Goal: Information Seeking & Learning: Learn about a topic

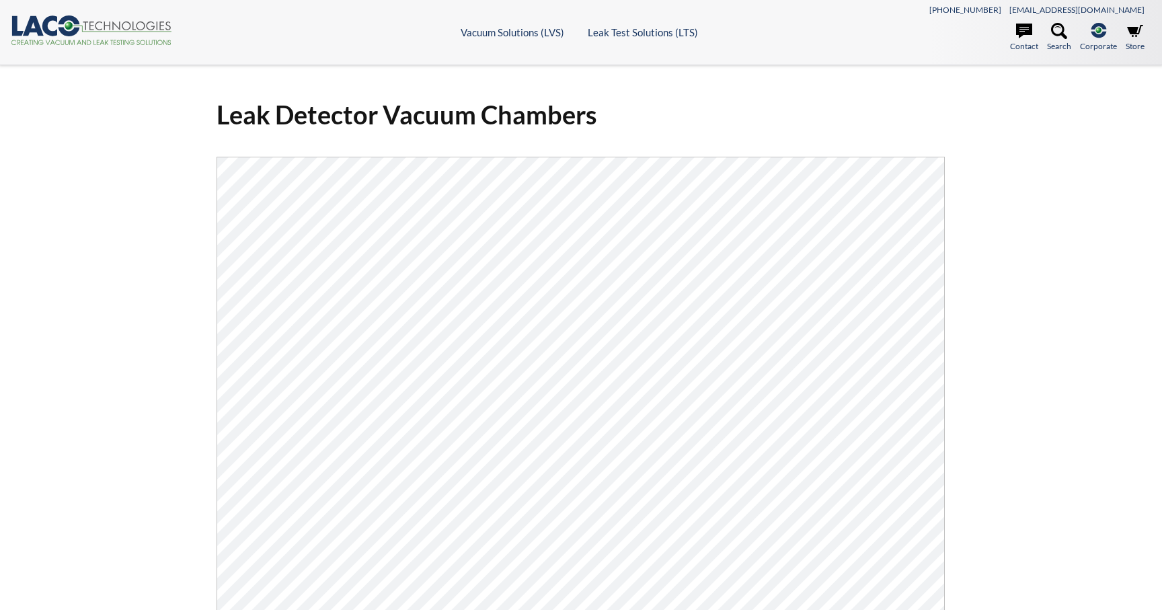
select select "Language Translate Widget"
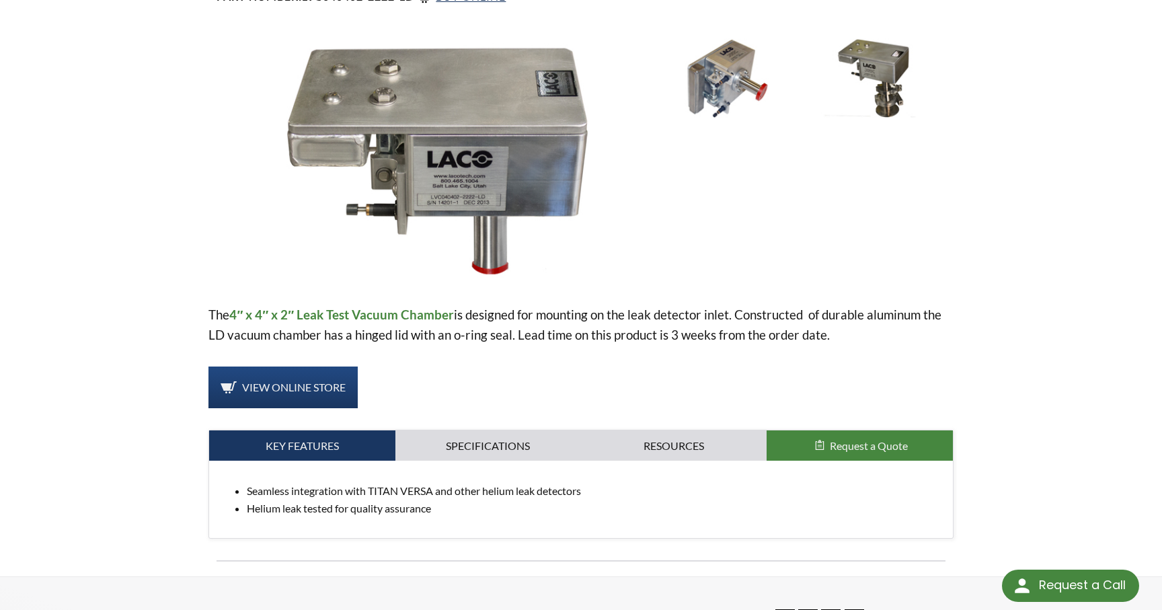
scroll to position [113, 0]
